Goal: Task Accomplishment & Management: Use online tool/utility

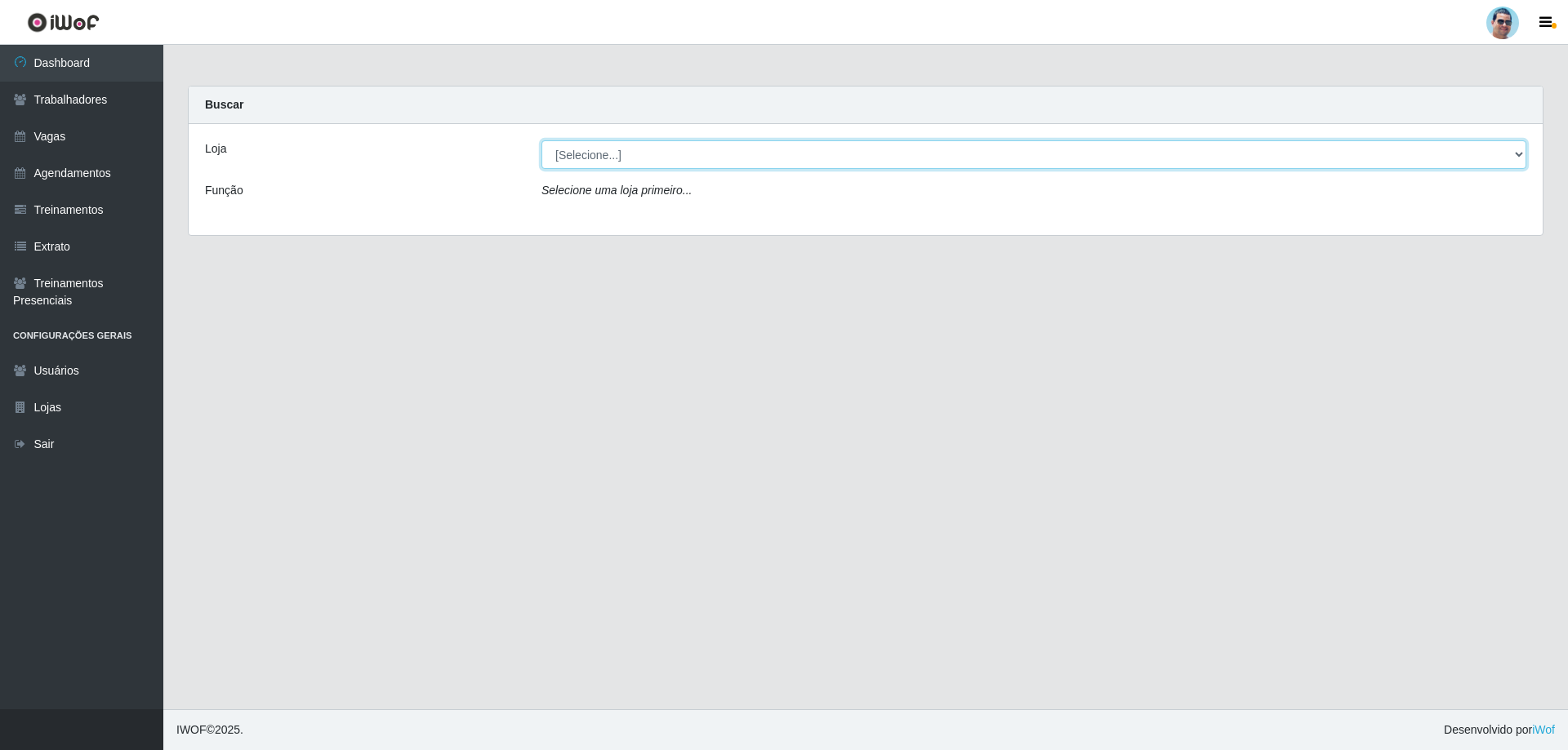
click at [620, 156] on select "[Selecione...] Mercadinho Extrabom" at bounding box center [1033, 154] width 985 height 29
select select "175"
click at [541, 140] on select "[Selecione...] Mercadinho Extrabom" at bounding box center [1033, 154] width 985 height 29
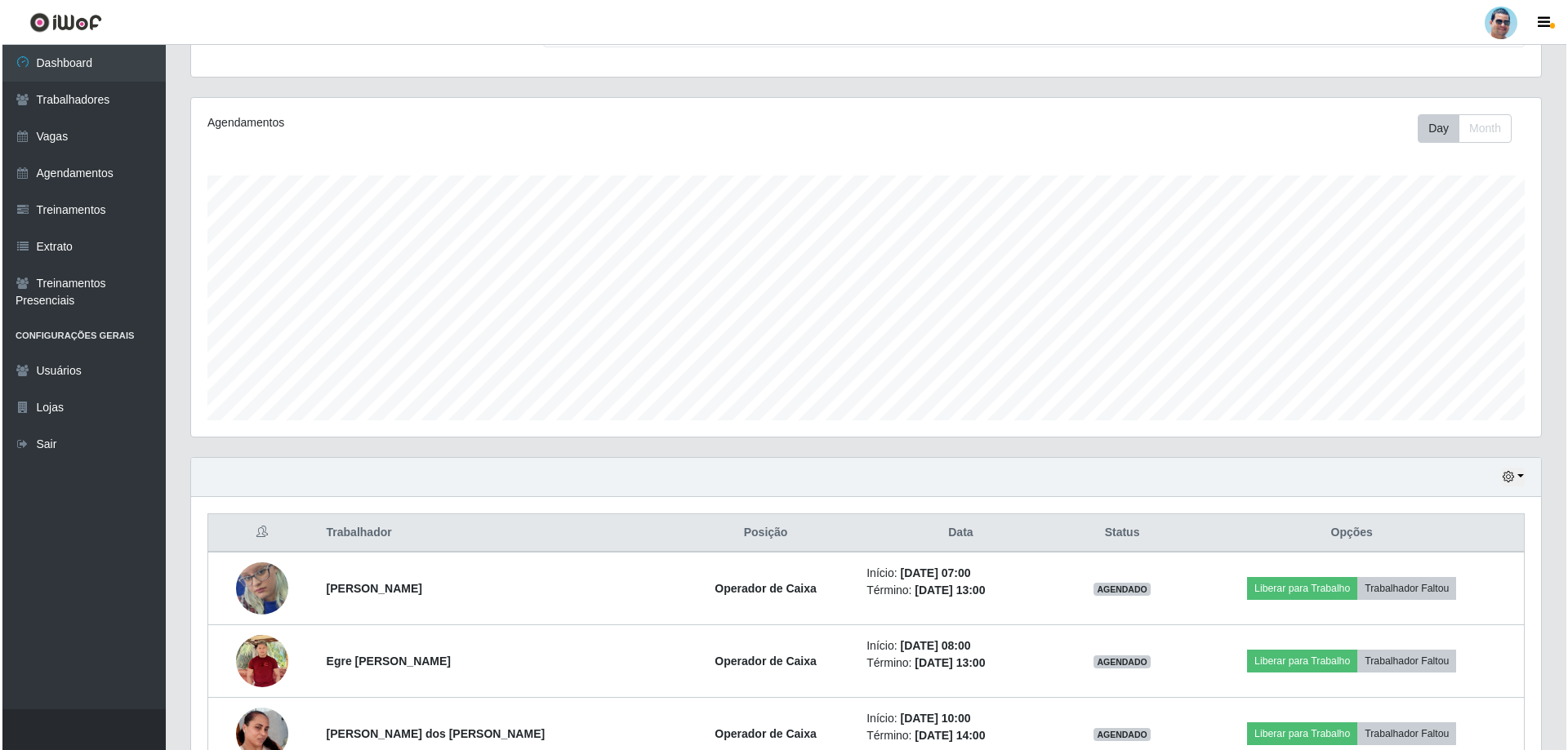
scroll to position [326, 0]
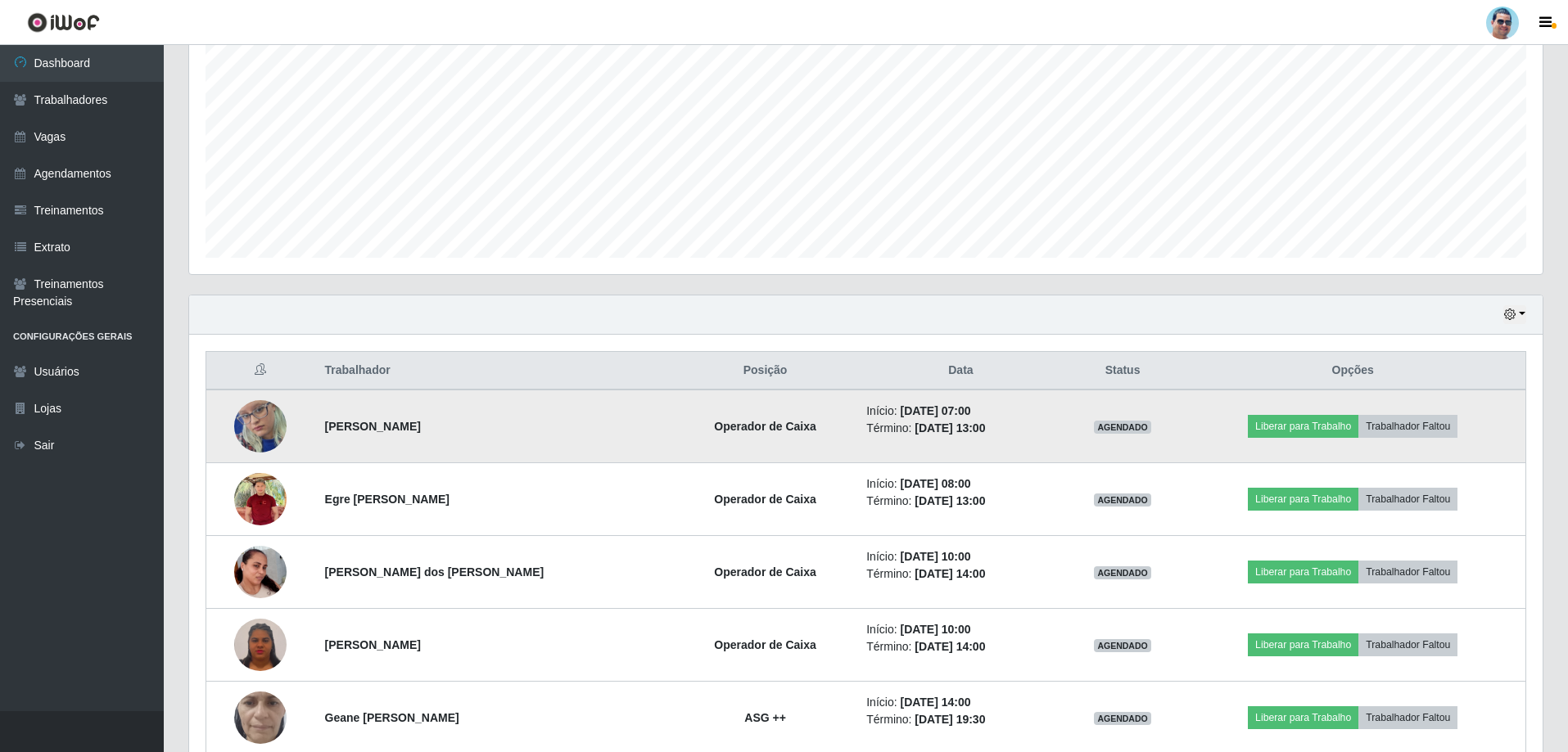
click at [240, 435] on img at bounding box center [260, 426] width 52 height 113
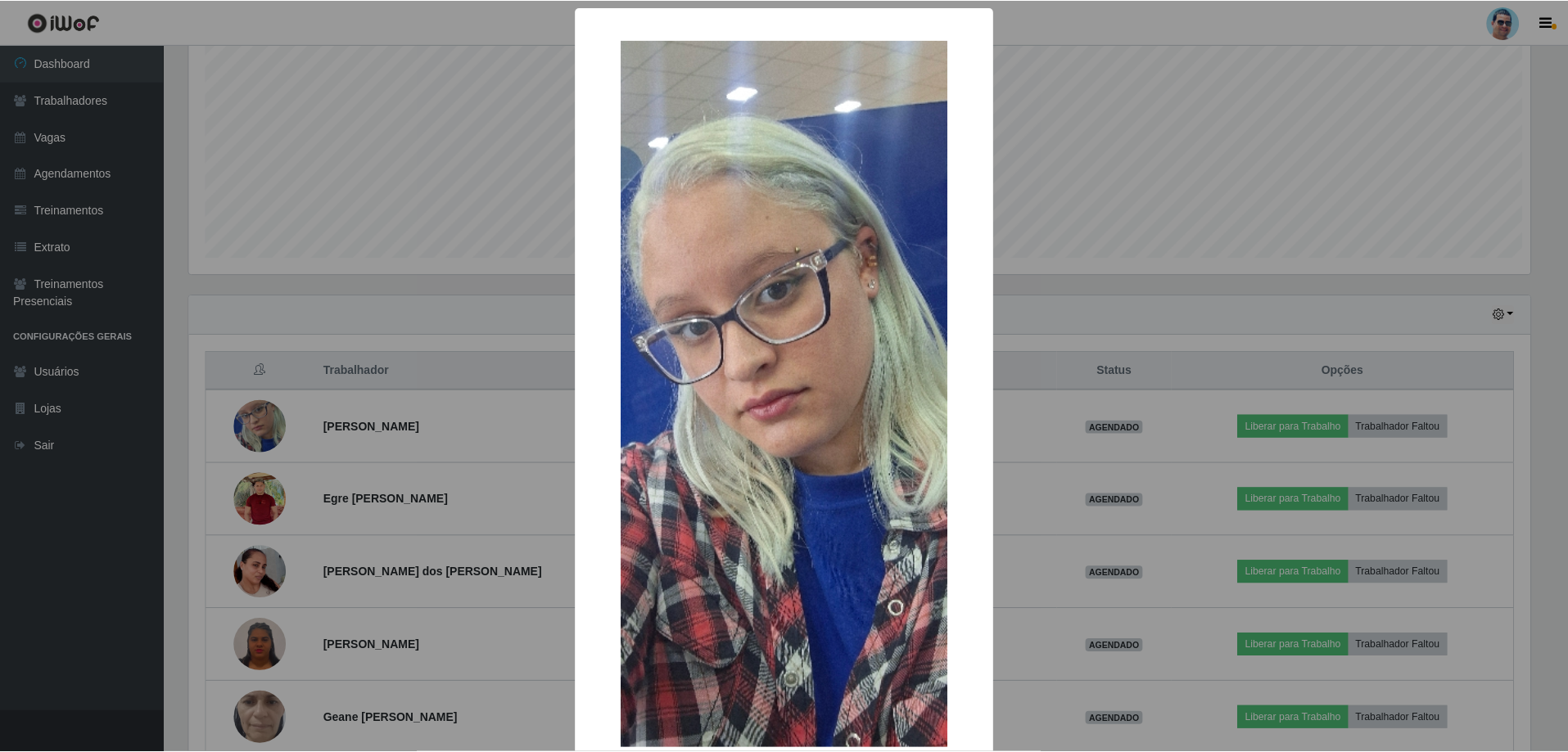
scroll to position [339, 1345]
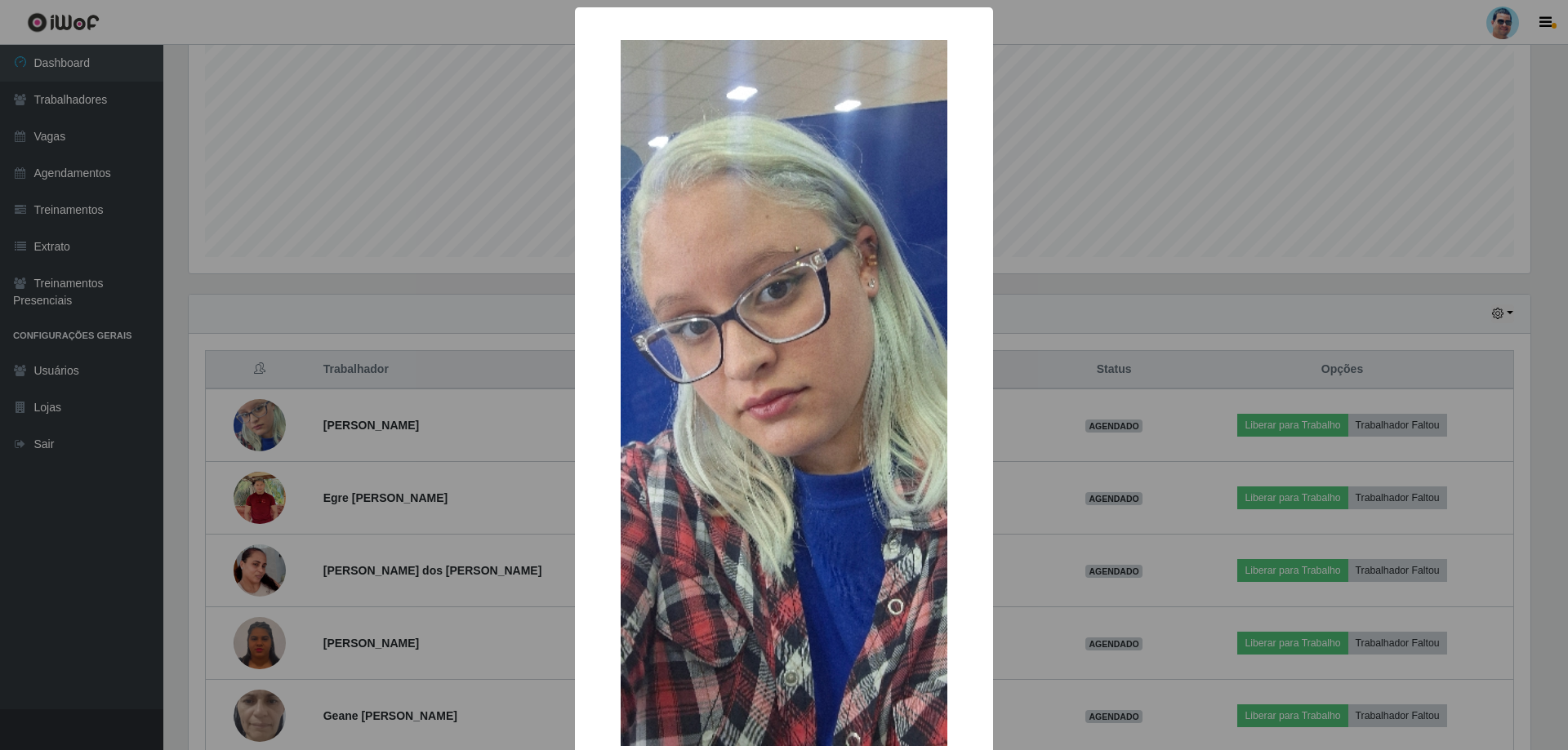
click at [251, 426] on div "× OK Cancel" at bounding box center [784, 375] width 1568 height 750
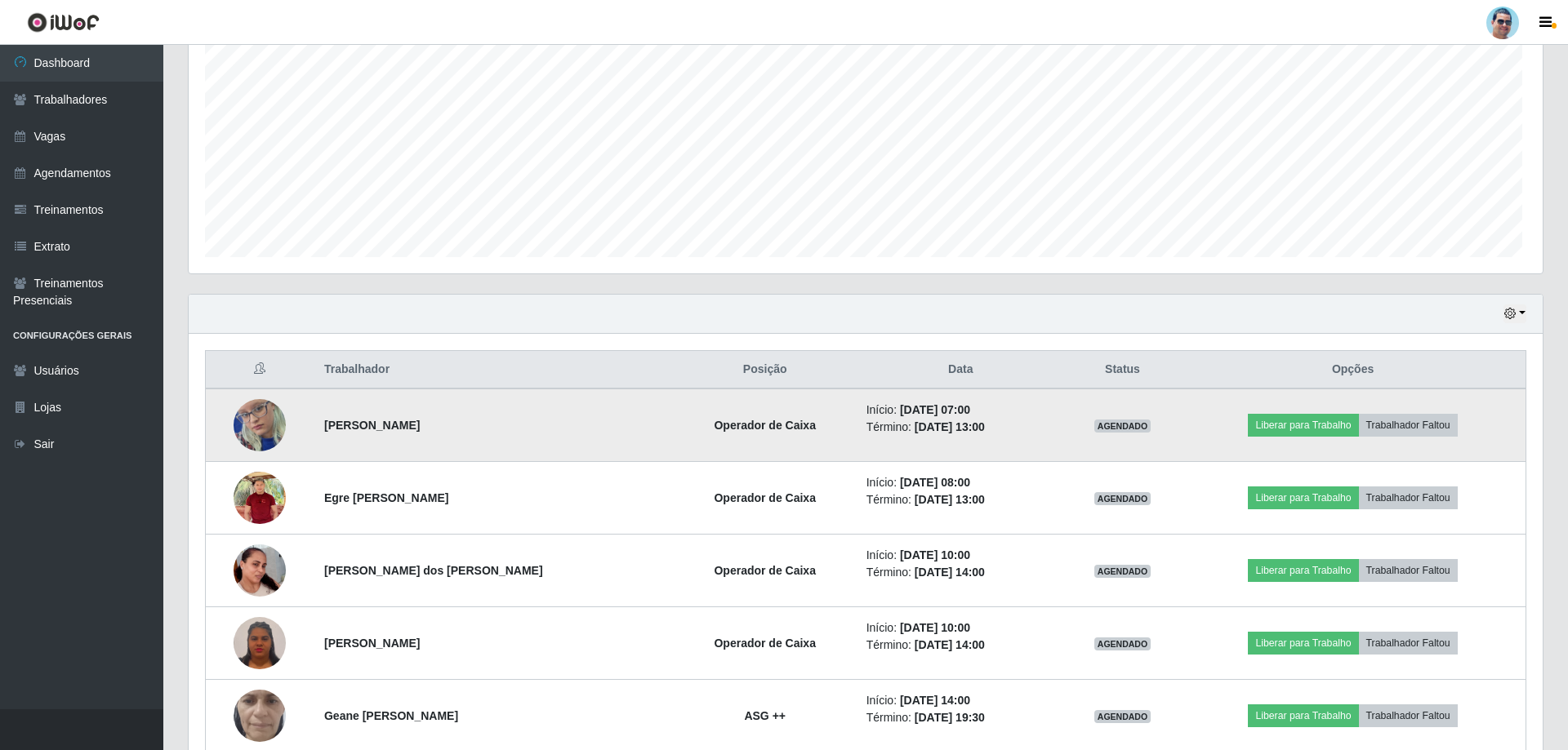
scroll to position [339, 1350]
click at [1265, 428] on button "Liberar para Trabalho" at bounding box center [1299, 426] width 110 height 23
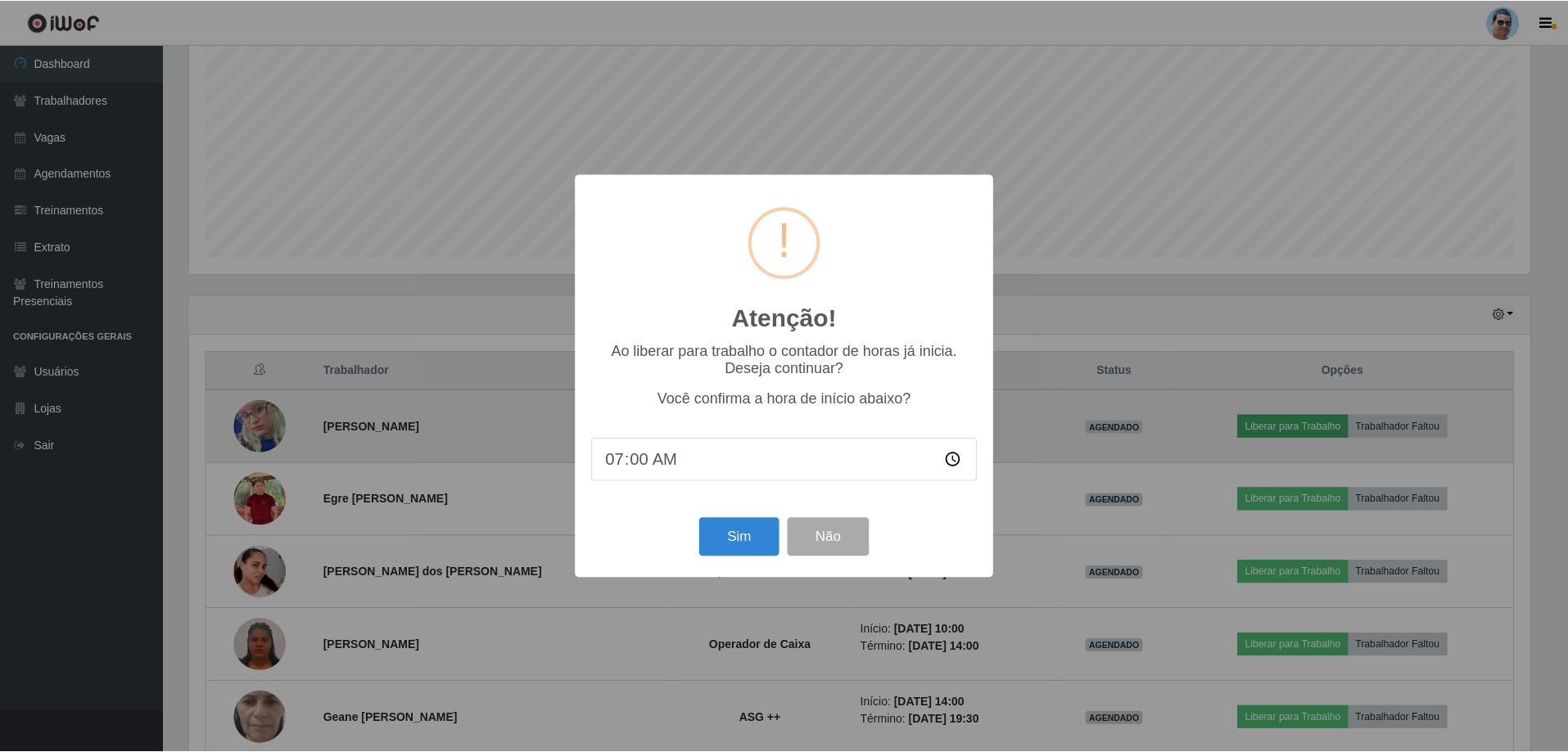
scroll to position [339, 1345]
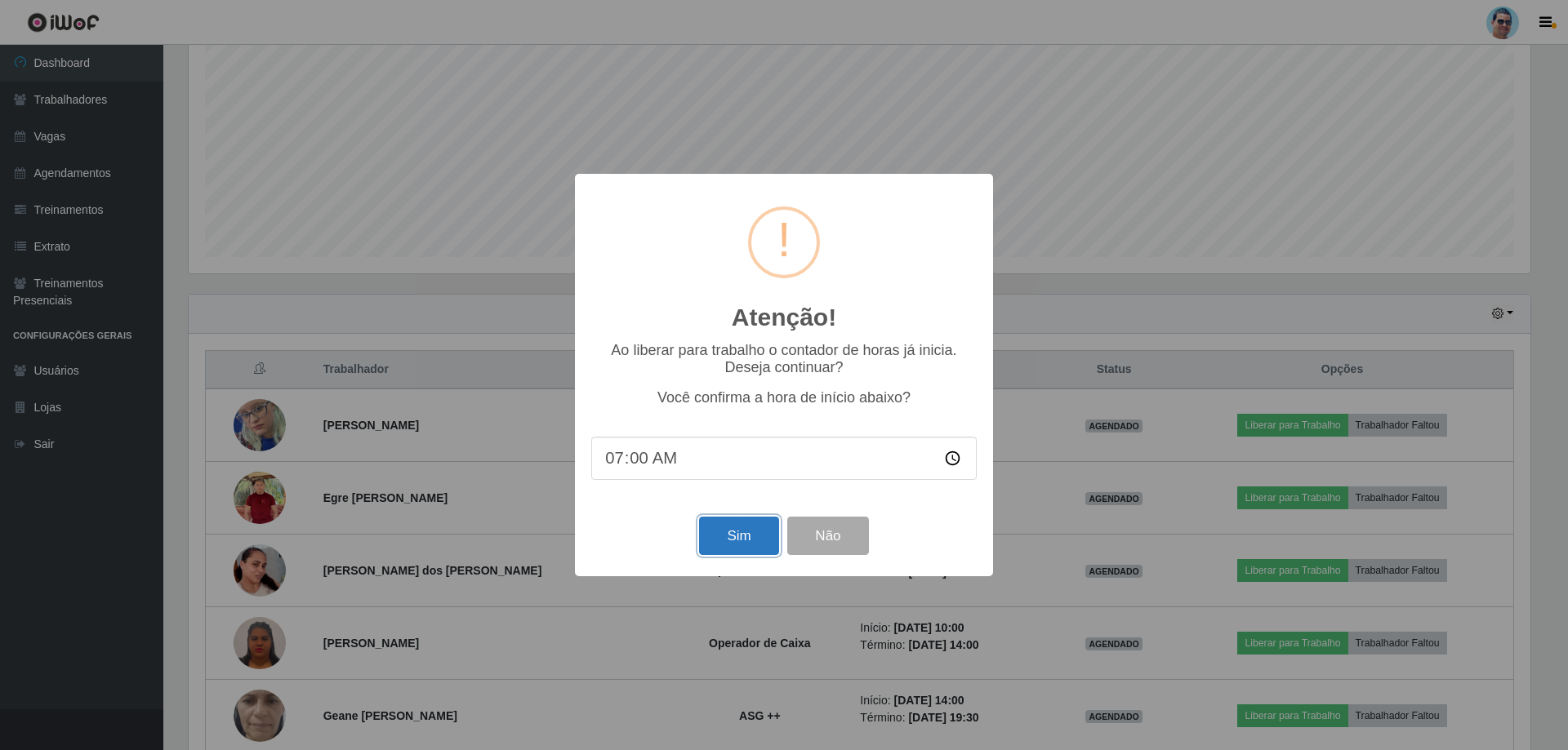
click at [713, 540] on button "Sim" at bounding box center [739, 536] width 80 height 38
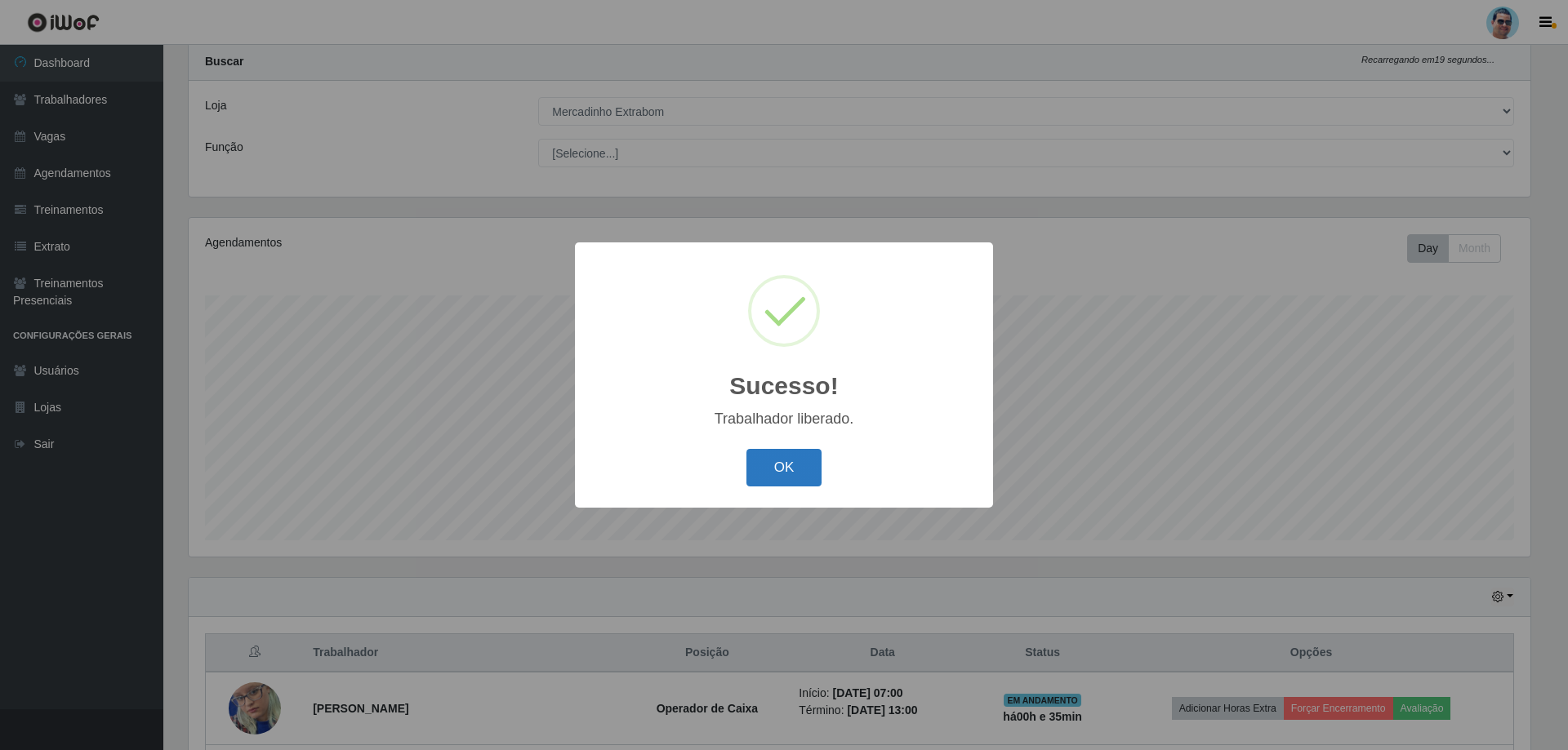
click at [772, 461] on button "OK" at bounding box center [784, 468] width 76 height 38
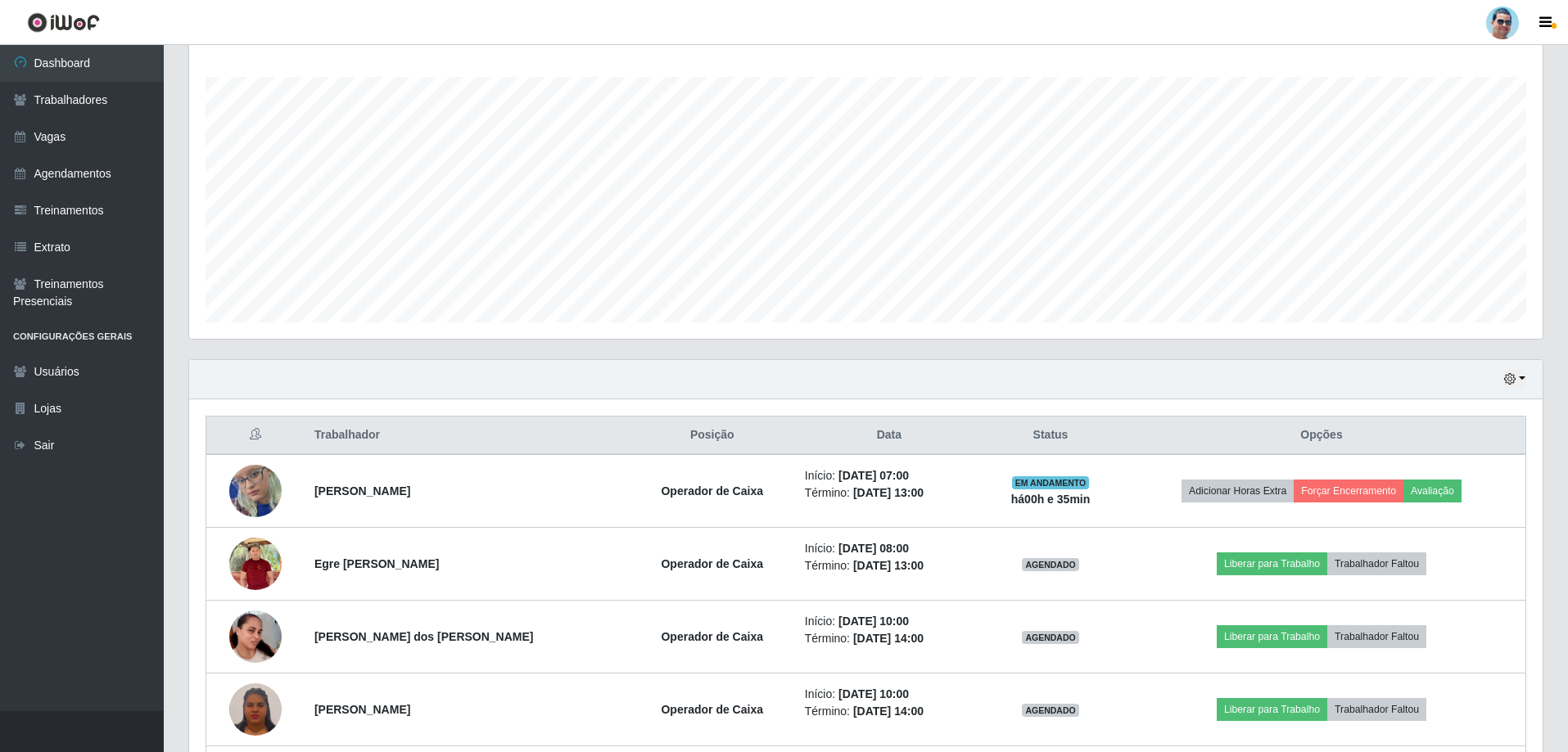
scroll to position [288, 0]
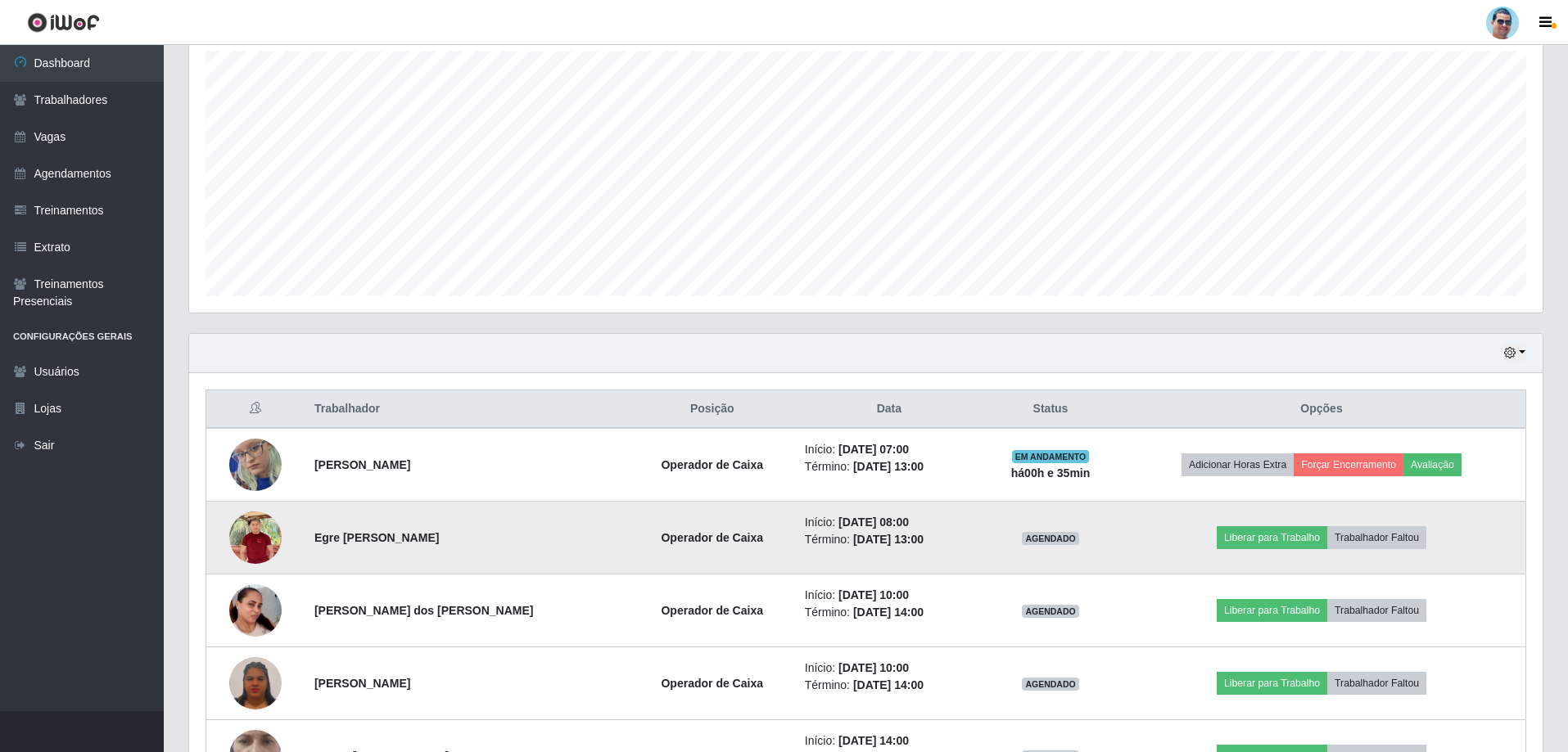
click at [256, 525] on img at bounding box center [255, 538] width 52 height 63
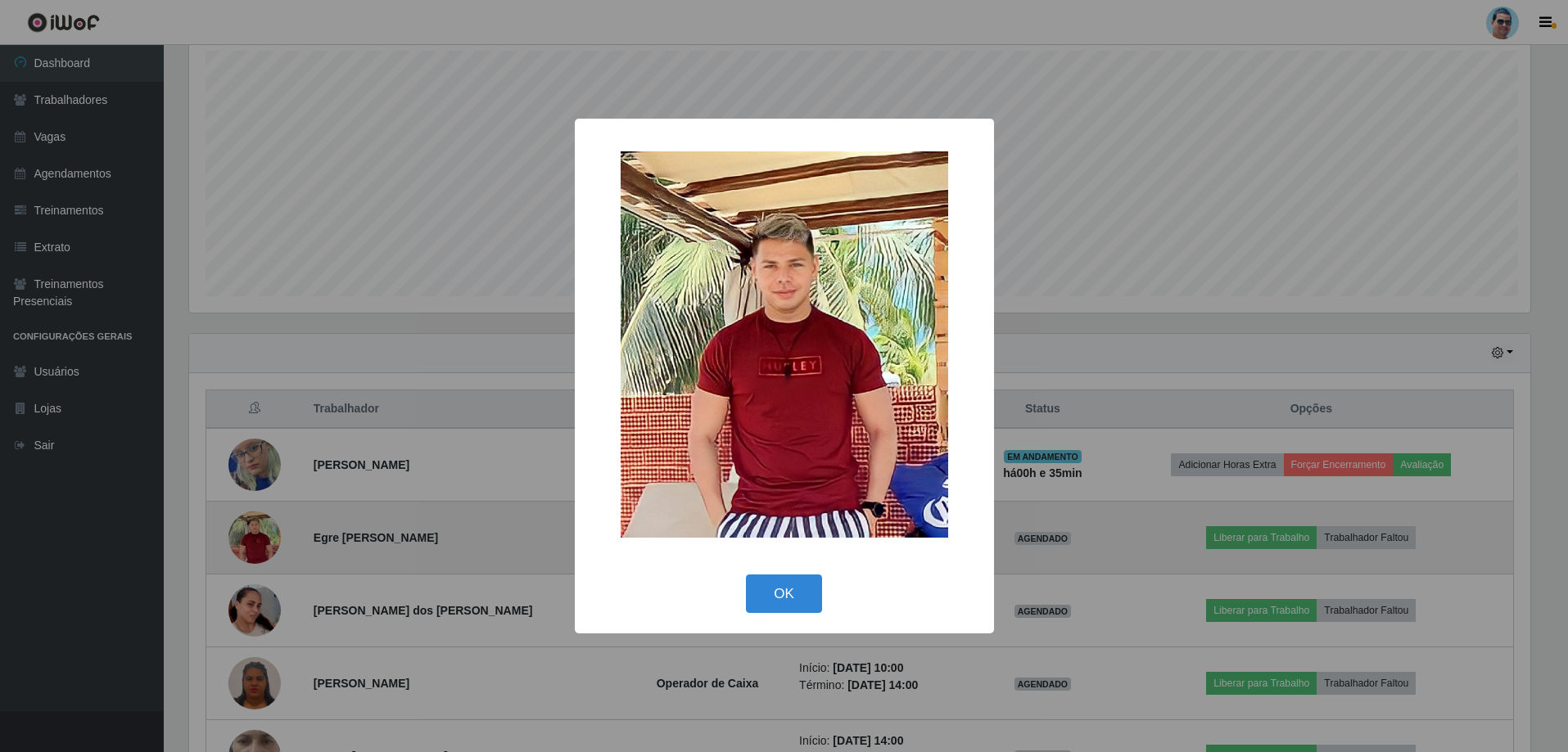
scroll to position [339, 1345]
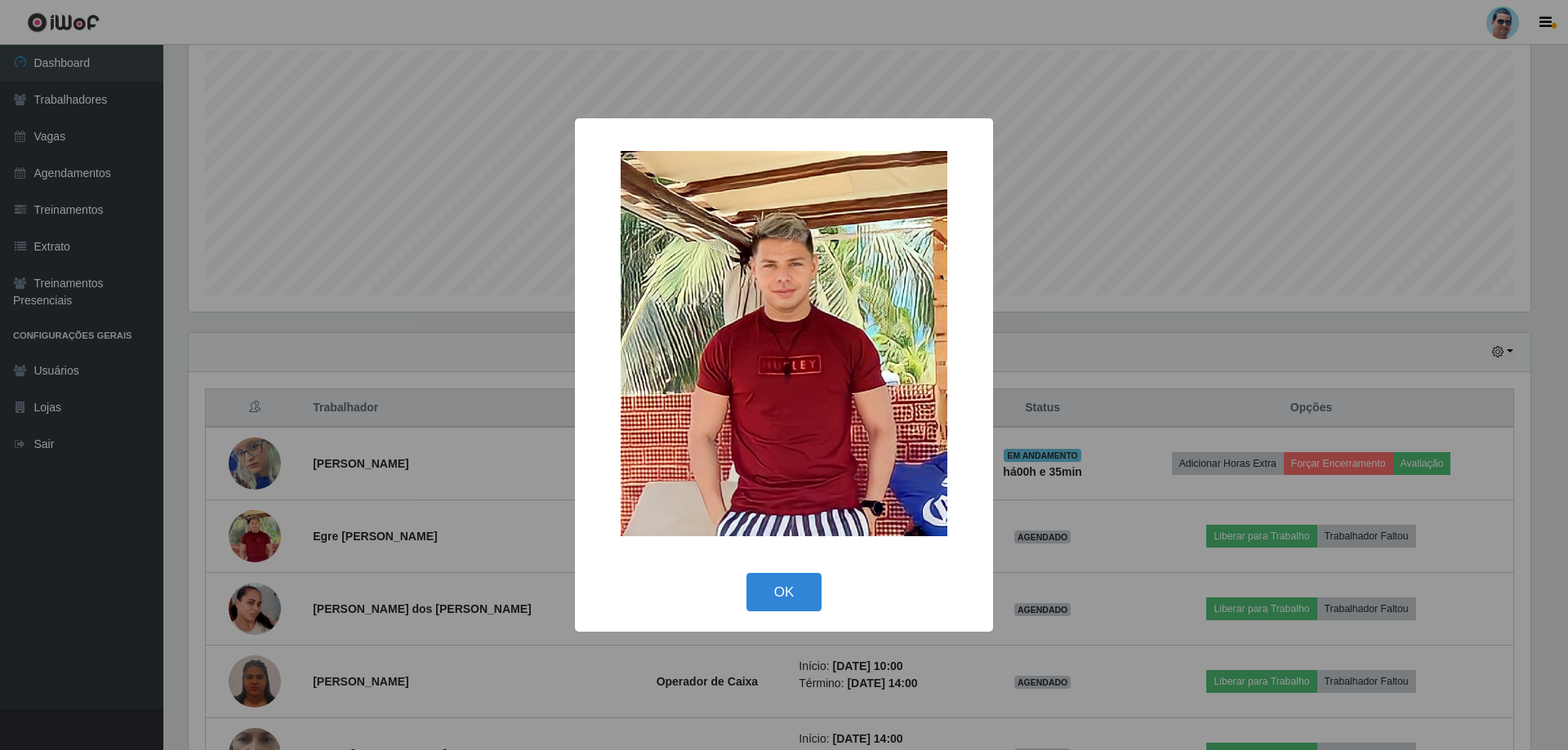
click at [249, 537] on div "× OK Cancel" at bounding box center [784, 375] width 1568 height 750
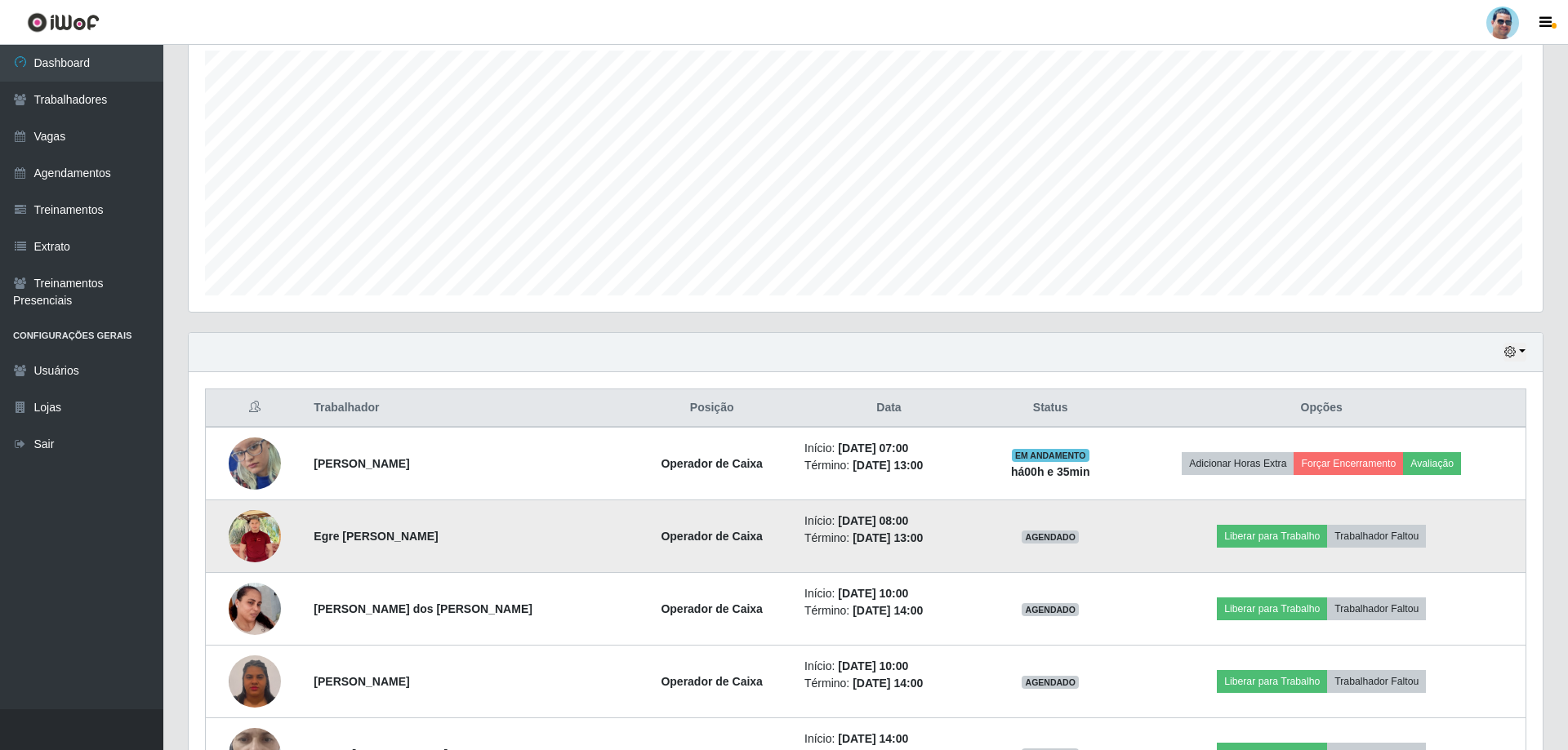
scroll to position [339, 1350]
click at [1298, 539] on button "Liberar para Trabalho" at bounding box center [1269, 536] width 110 height 23
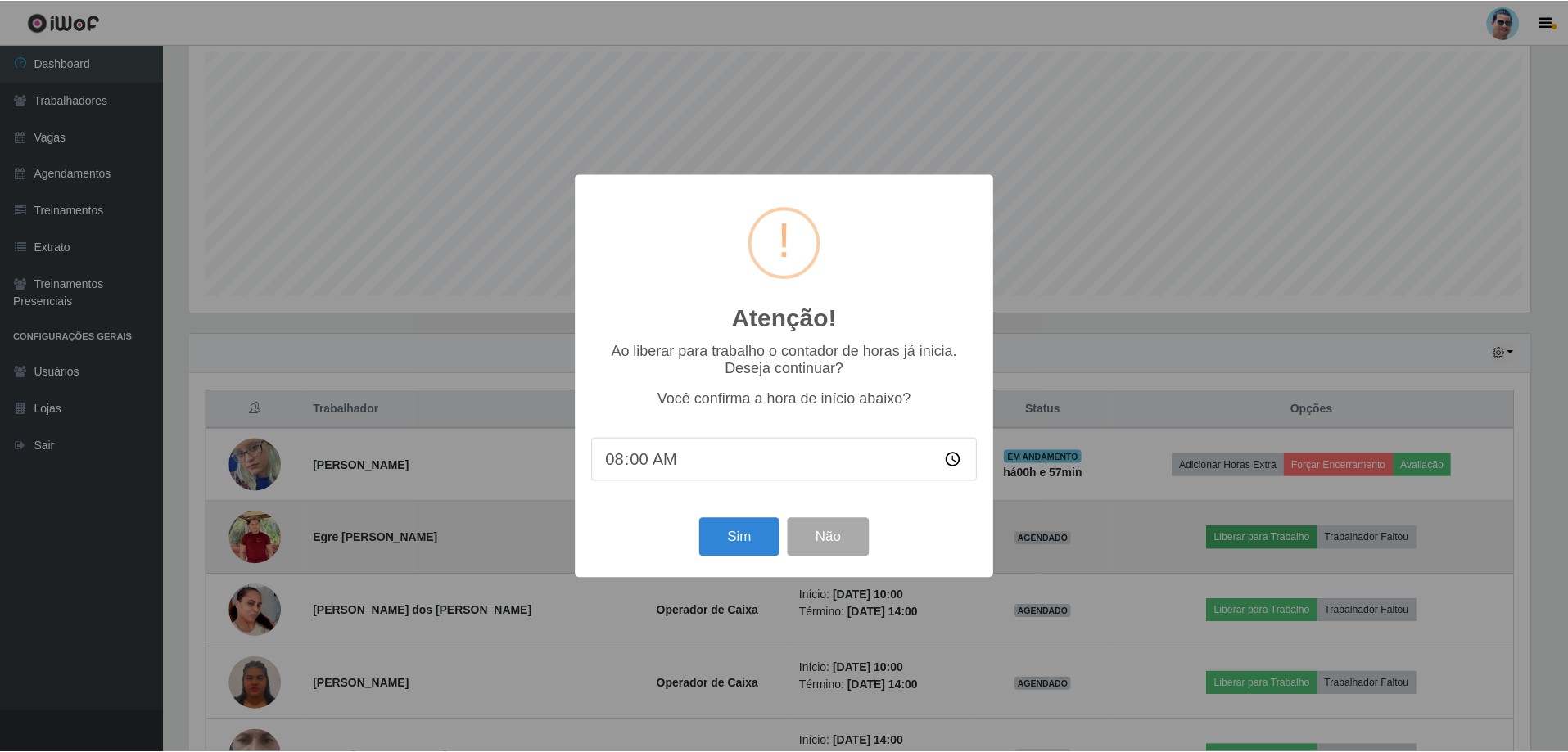
scroll to position [339, 1345]
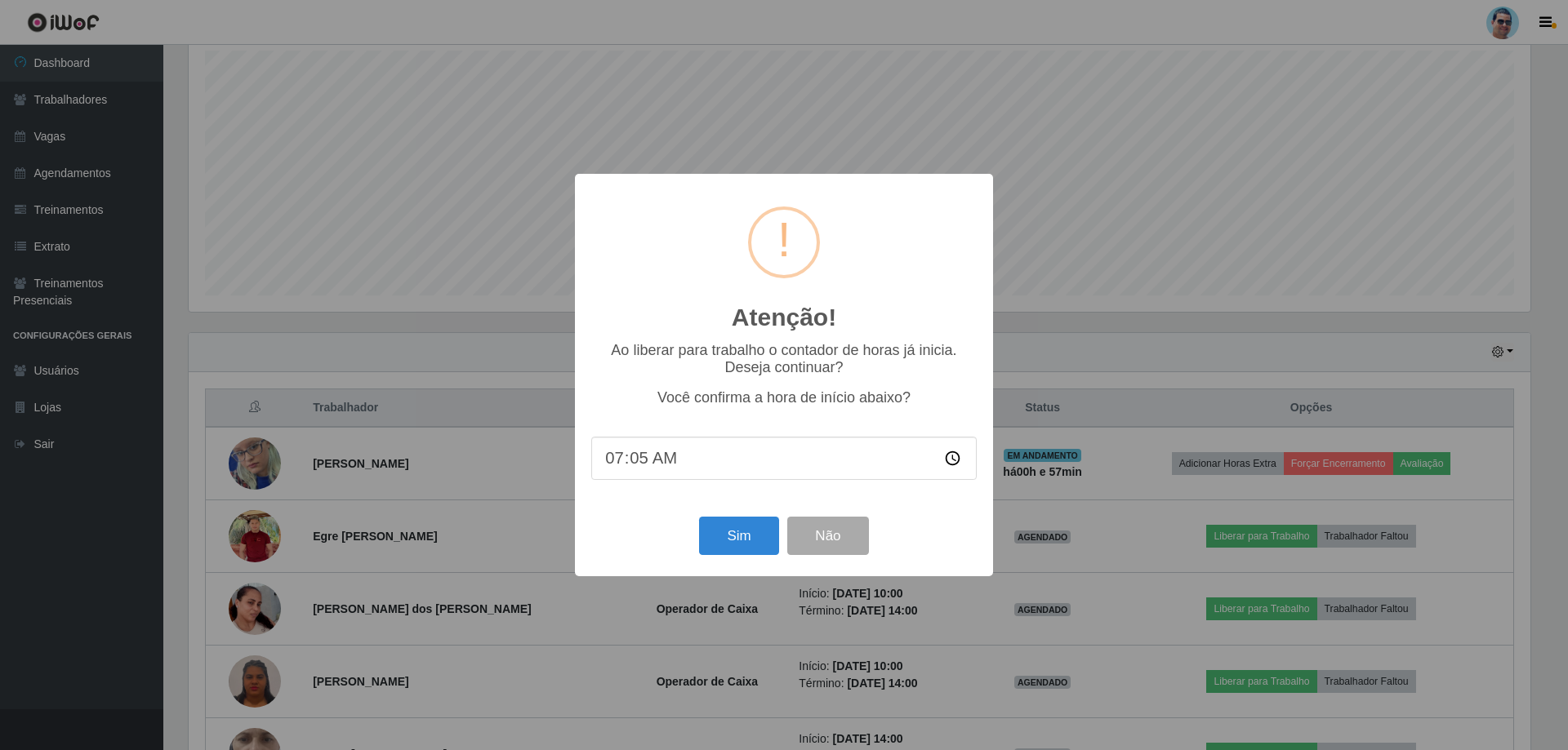
type input "07:57"
click at [714, 533] on button "Sim" at bounding box center [739, 536] width 80 height 38
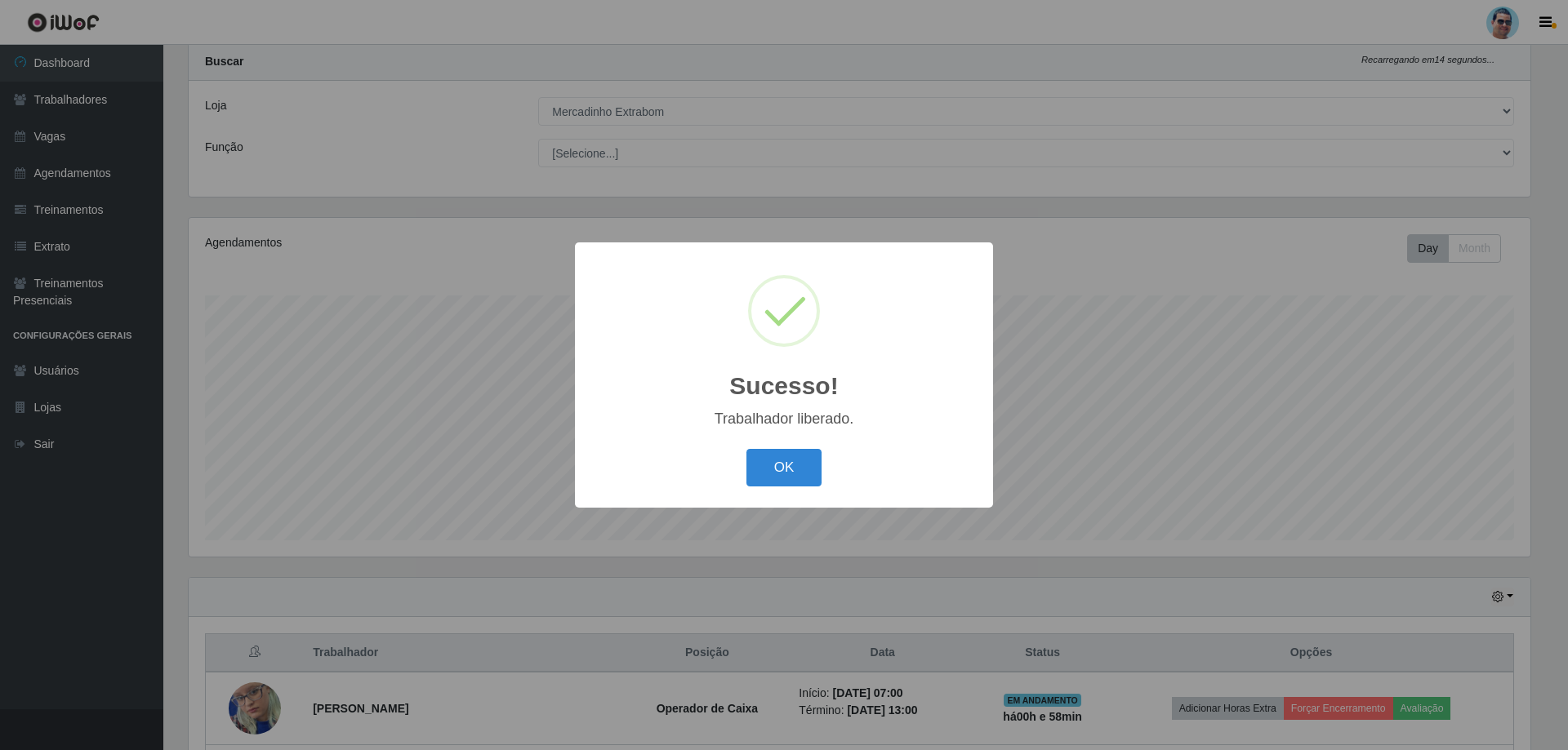
click at [747, 449] on button "OK" at bounding box center [784, 468] width 76 height 38
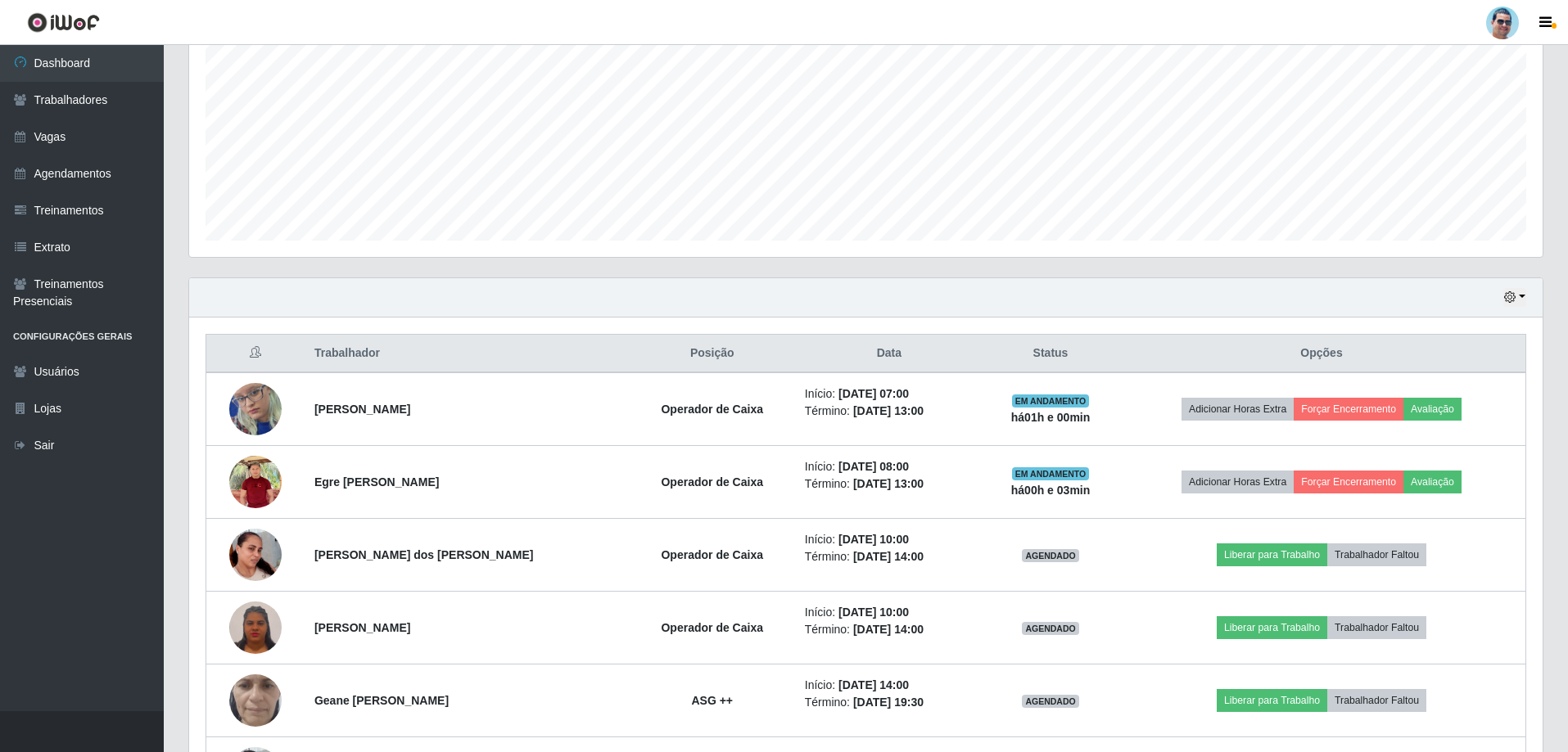
scroll to position [371, 0]
